Goal: Unclear

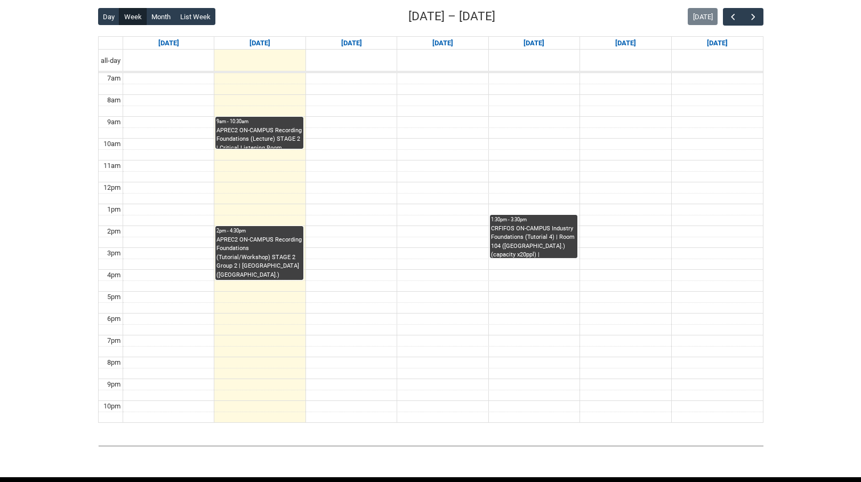
scroll to position [287, 0]
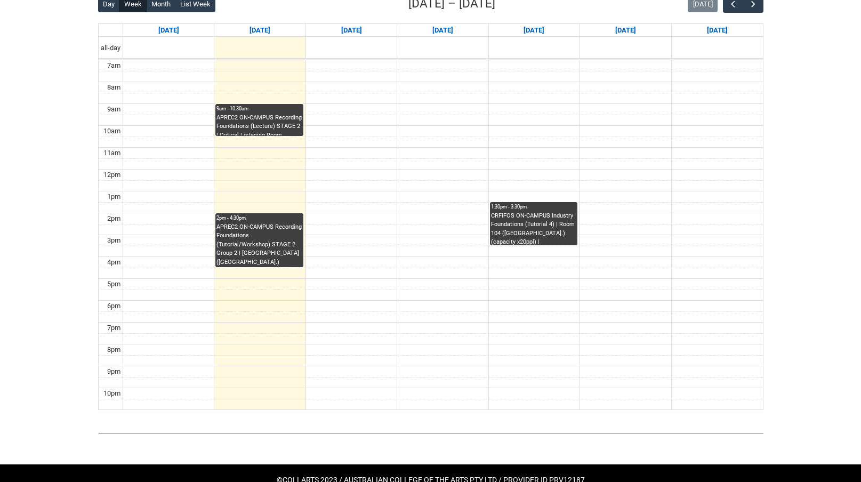
click at [245, 66] on td at bounding box center [443, 65] width 640 height 11
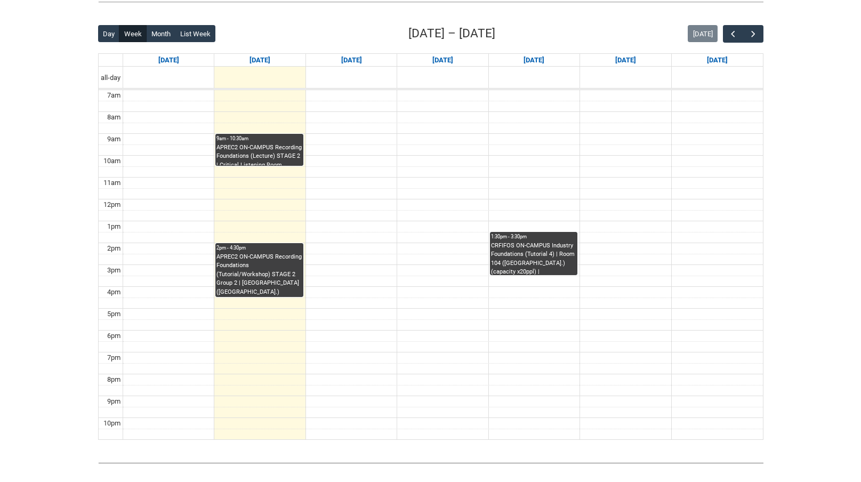
scroll to position [256, 0]
click at [755, 34] on span "button" at bounding box center [753, 34] width 11 height 11
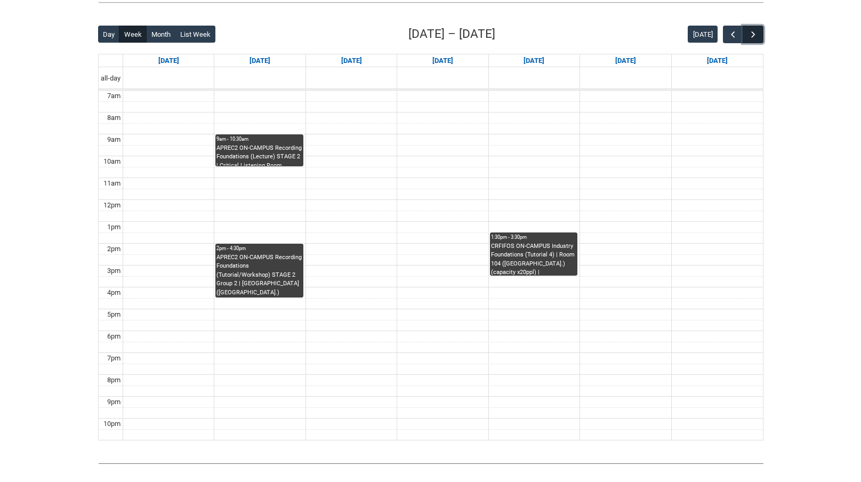
click at [755, 34] on span "button" at bounding box center [753, 34] width 11 height 11
click at [733, 34] on span "button" at bounding box center [733, 34] width 11 height 11
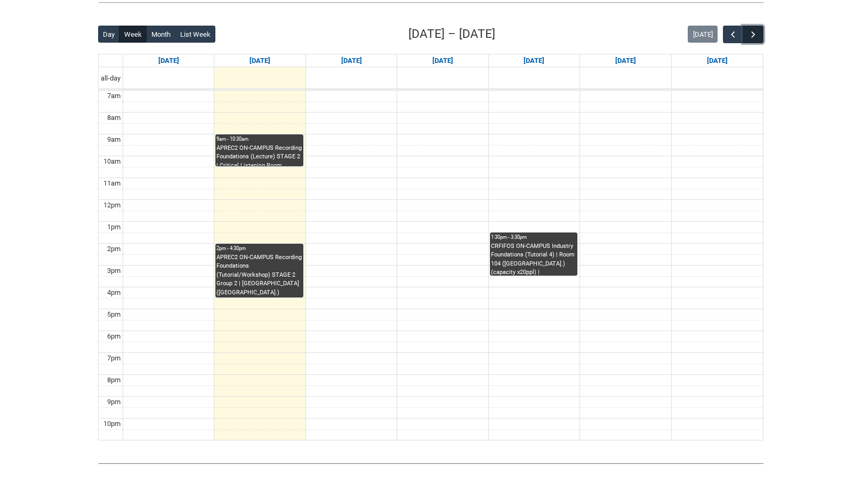
click at [753, 35] on span "button" at bounding box center [753, 34] width 11 height 11
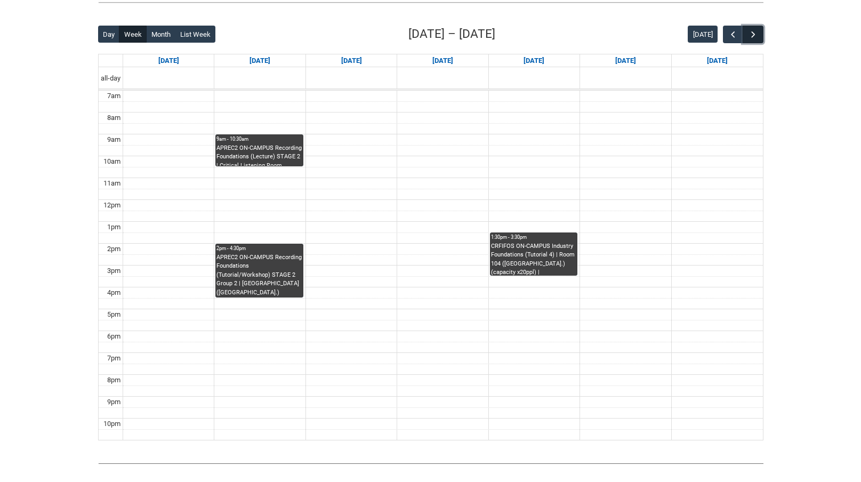
click at [753, 35] on span "button" at bounding box center [753, 34] width 11 height 11
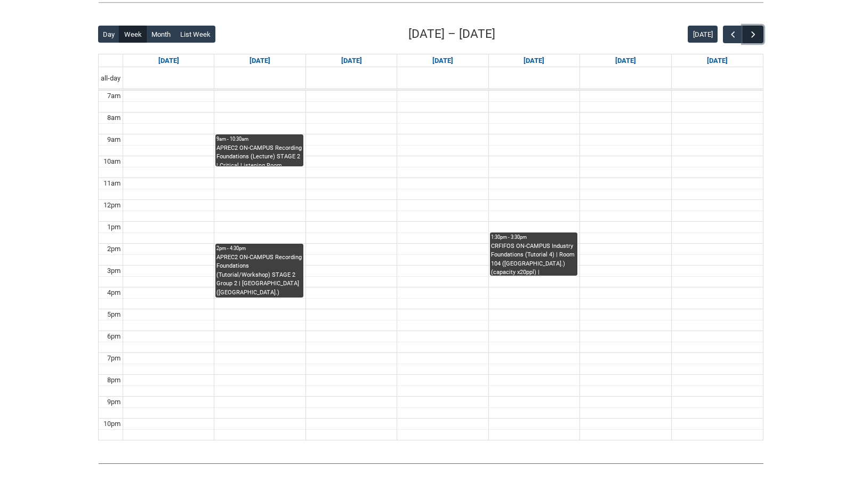
click at [753, 35] on span "button" at bounding box center [753, 34] width 11 height 11
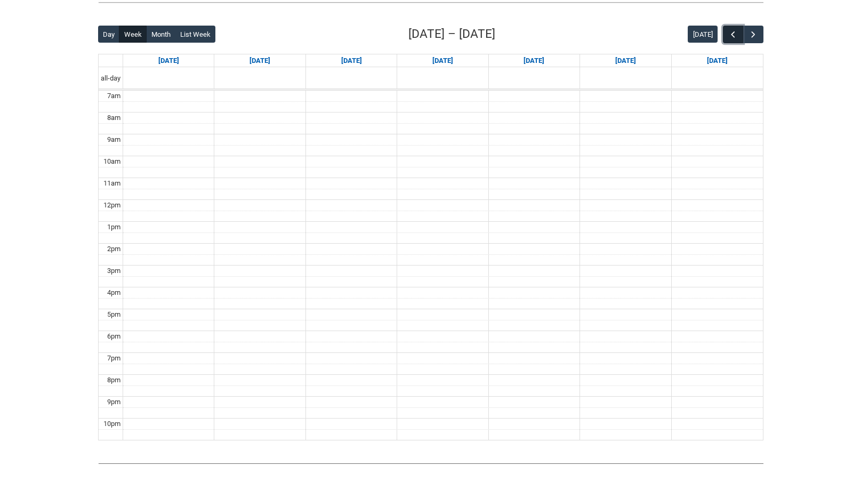
click at [733, 34] on span "button" at bounding box center [733, 34] width 11 height 11
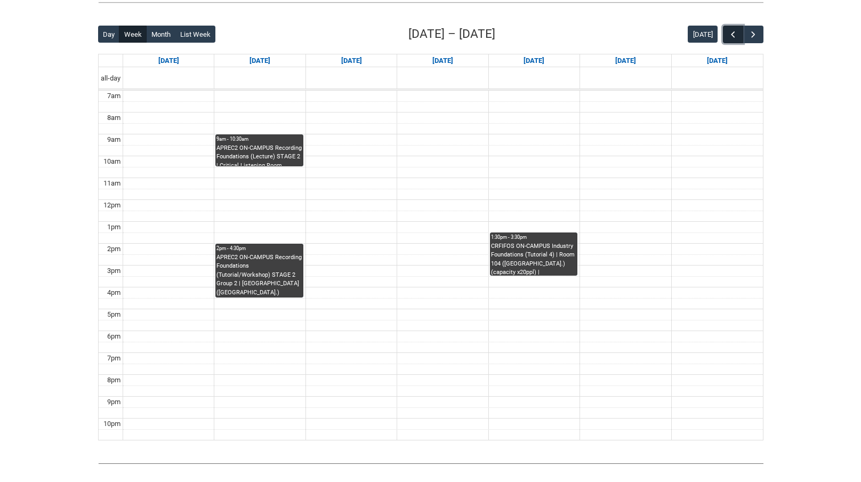
click at [733, 34] on span "button" at bounding box center [733, 34] width 11 height 11
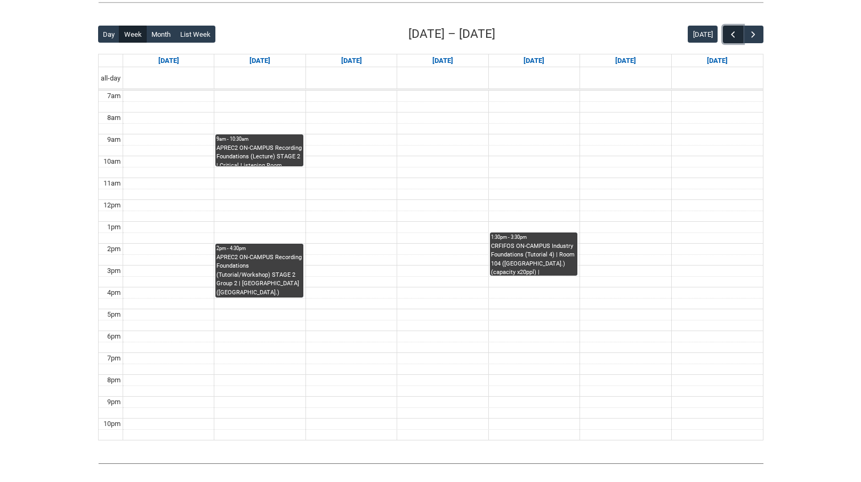
click at [733, 34] on span "button" at bounding box center [733, 34] width 11 height 11
